Goal: Navigation & Orientation: Understand site structure

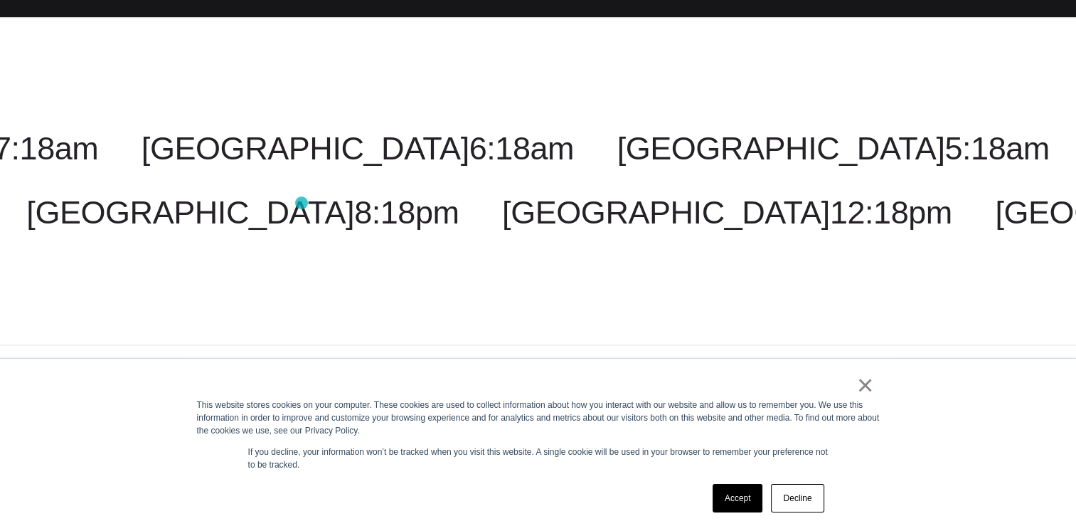
scroll to position [2264, 0]
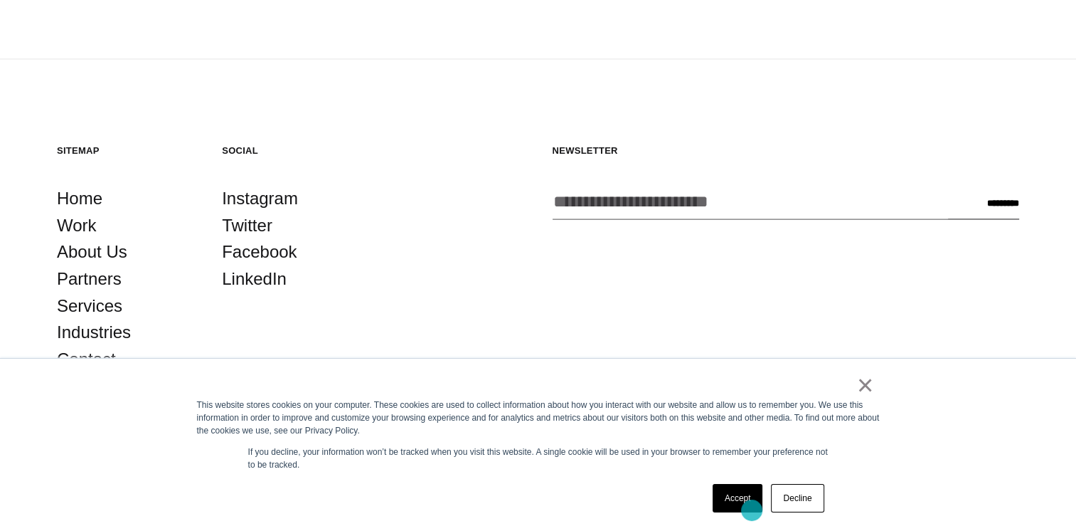
click at [752, 510] on link "Accept" at bounding box center [738, 498] width 50 height 28
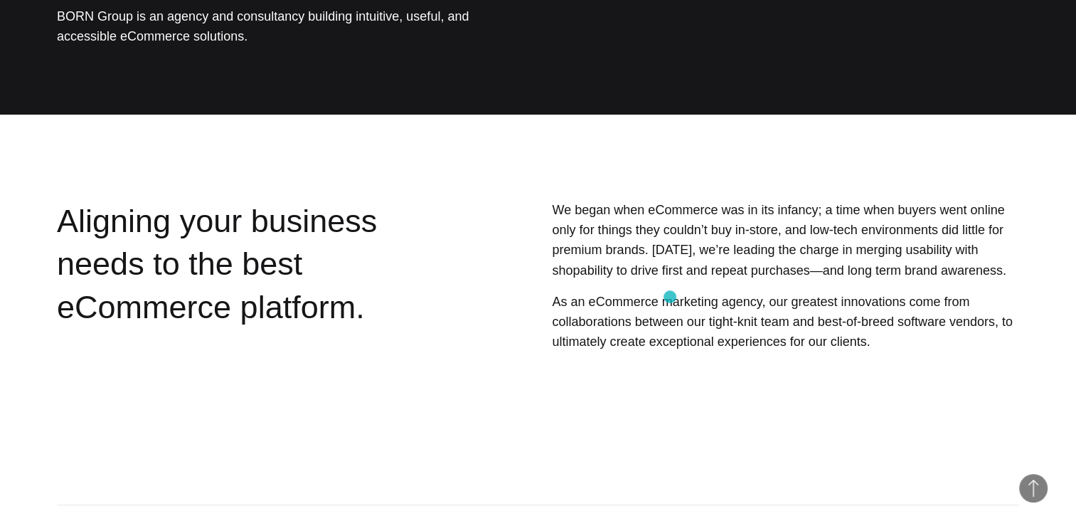
scroll to position [0, 0]
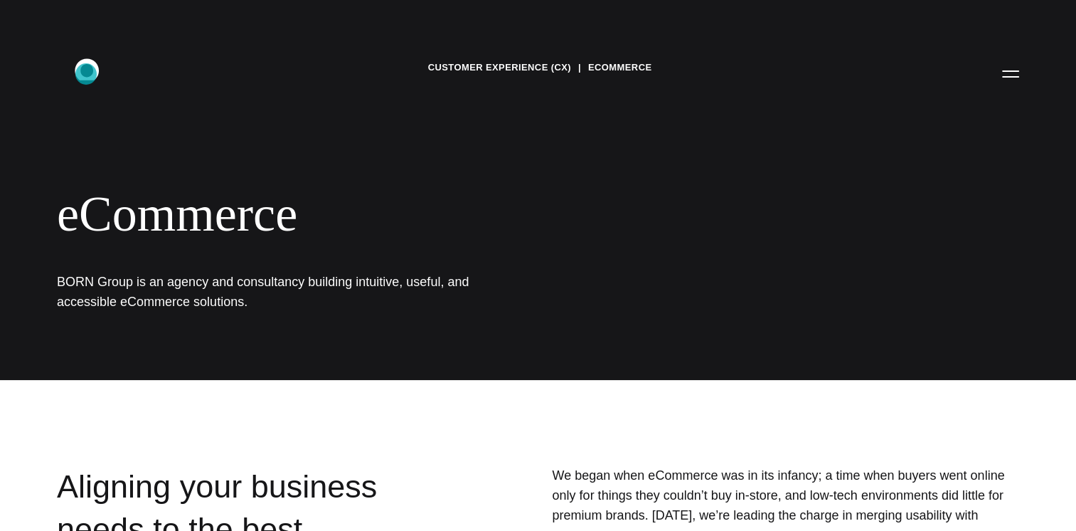
click at [86, 74] on icon ".st0{display:none;} .st1{display:inline;} .st2{font-family:'HelveticaNeue-Mediu…" at bounding box center [96, 73] width 91 height 37
click at [82, 69] on icon ".st0{display:none;} .st1{display:inline;} .st2{font-family:'HelveticaNeue-Mediu…" at bounding box center [96, 73] width 91 height 37
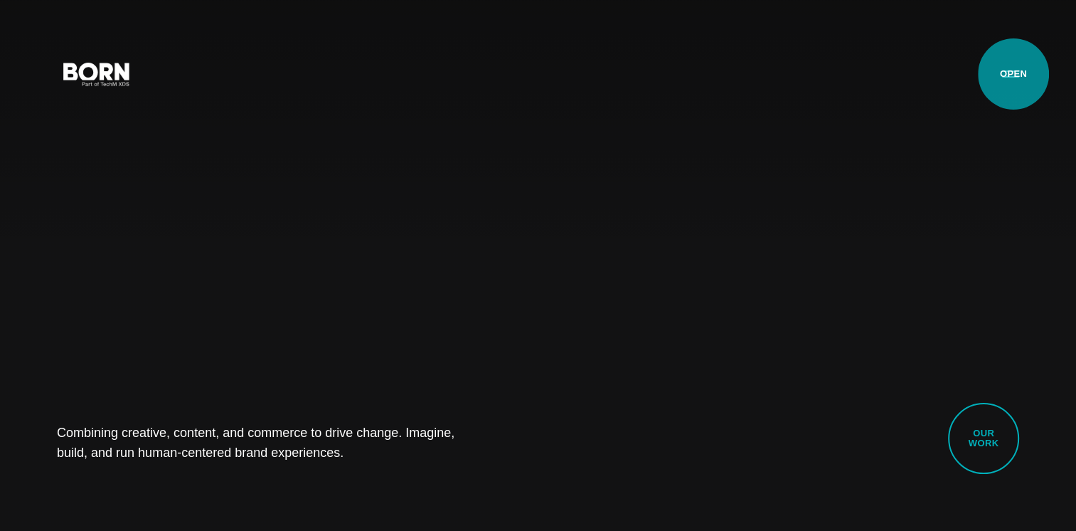
click at [1013, 74] on button "Primary Menu" at bounding box center [1011, 73] width 34 height 30
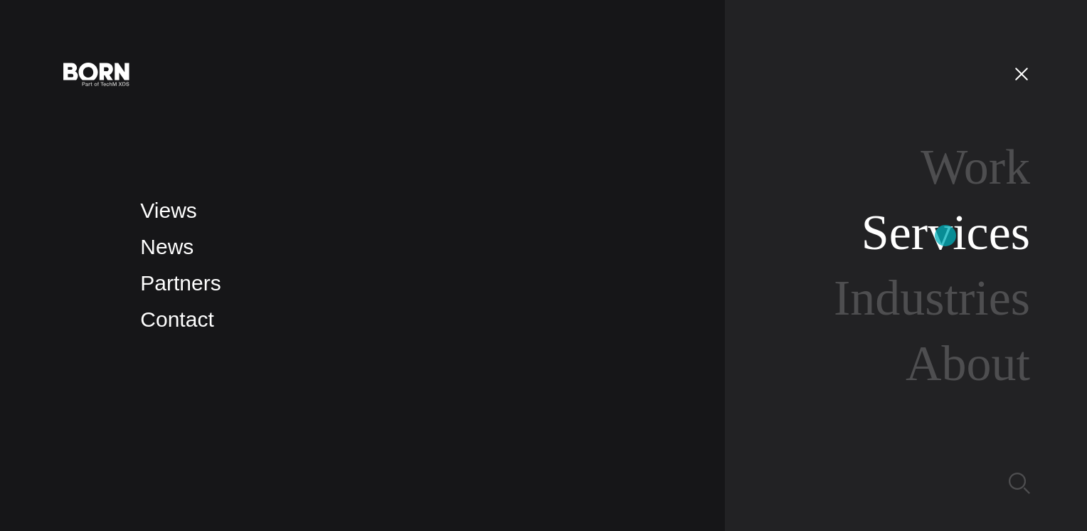
click at [945, 235] on link "Services" at bounding box center [945, 232] width 169 height 55
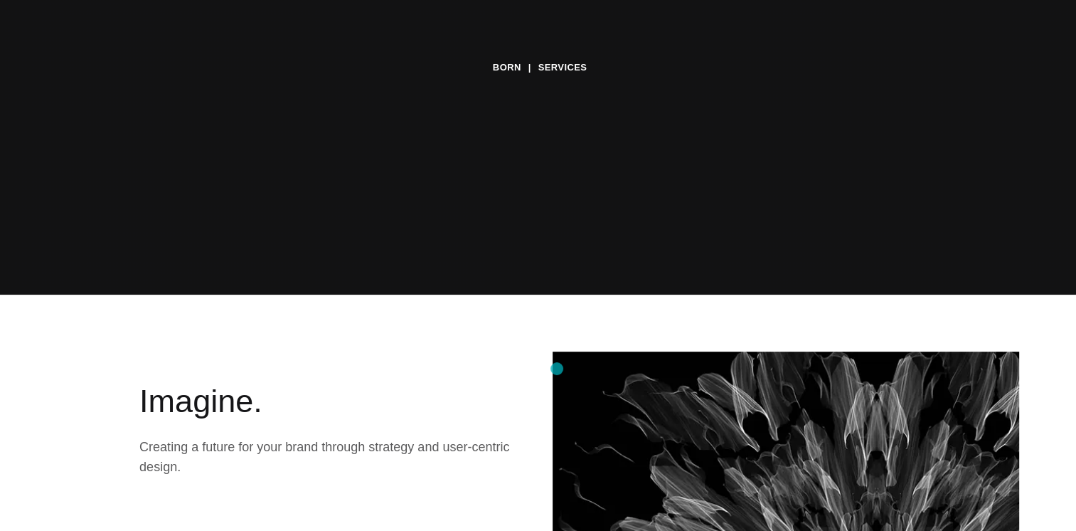
scroll to position [238, 0]
